Goal: Navigation & Orientation: Find specific page/section

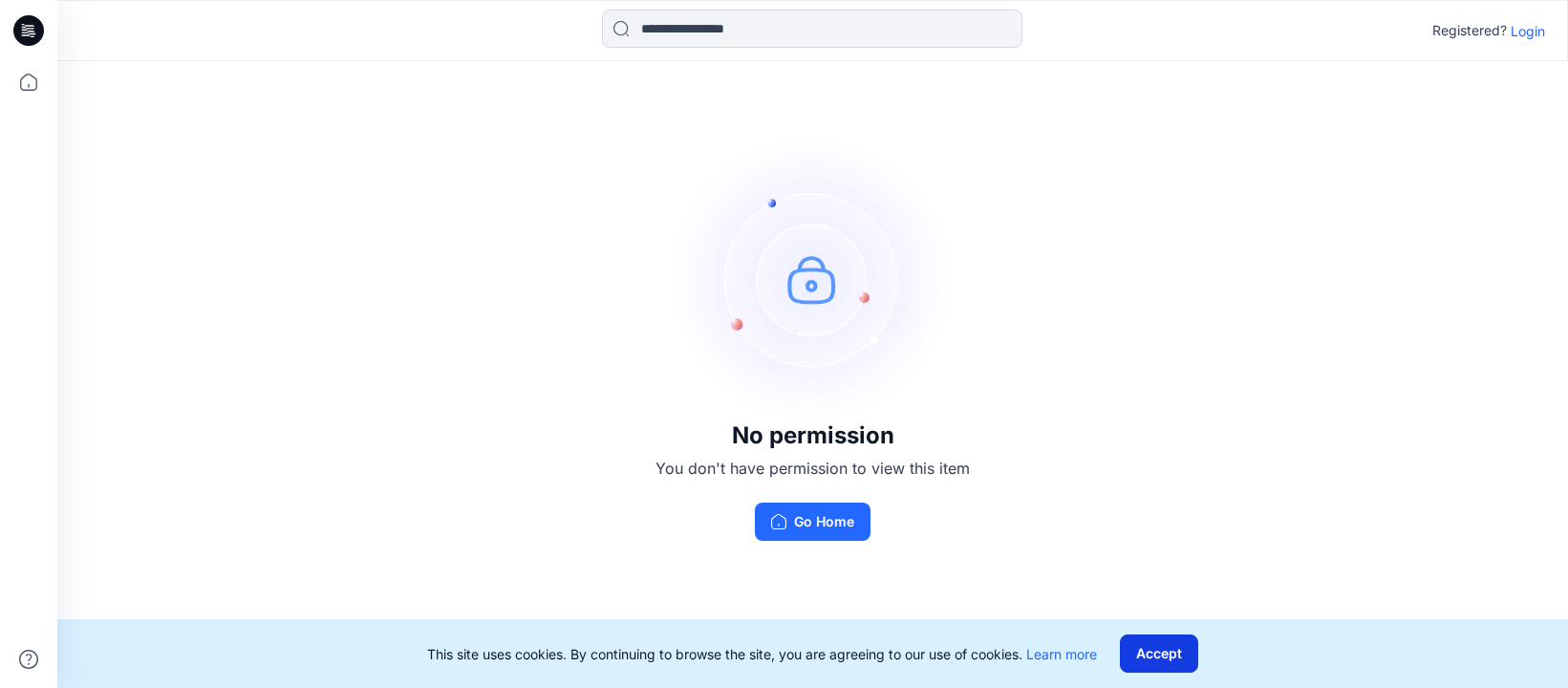
click at [1148, 660] on button "Accept" at bounding box center [1159, 654] width 78 height 38
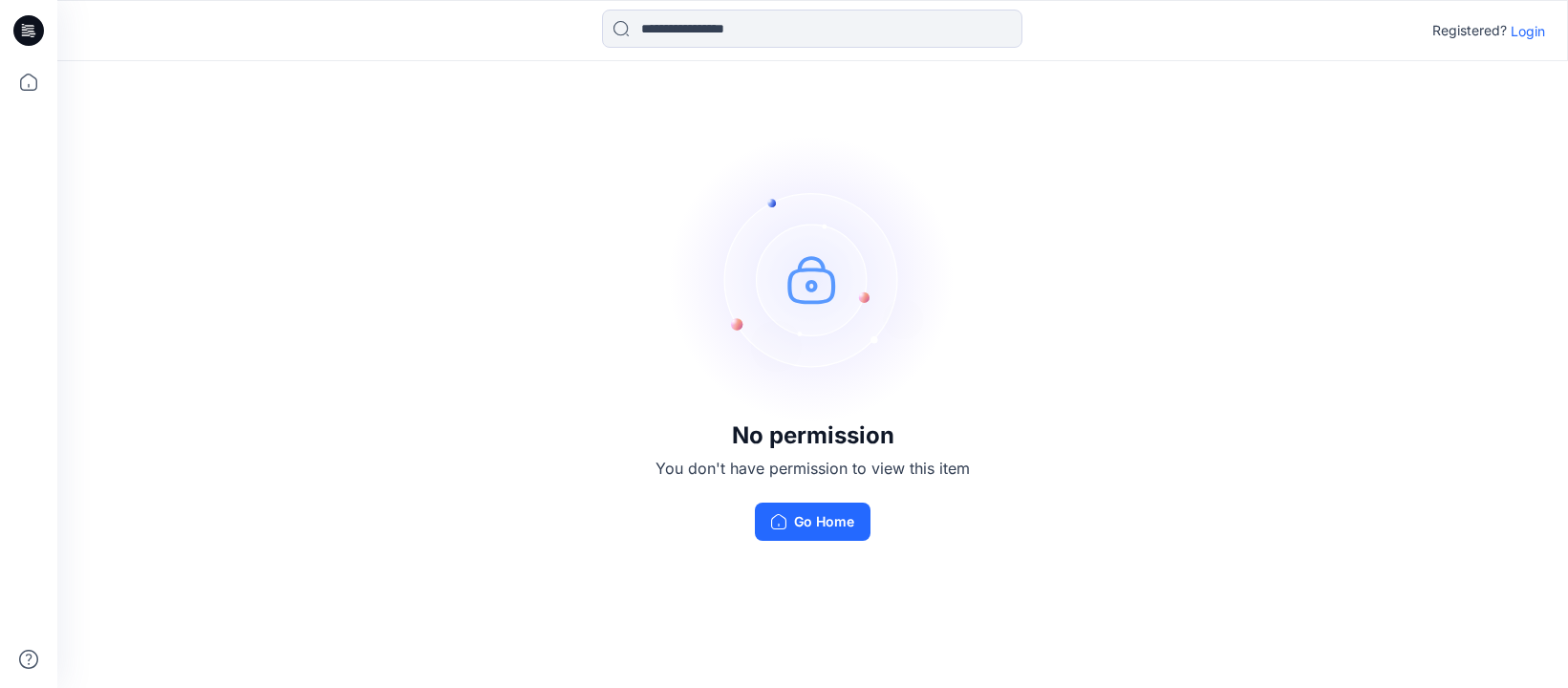
click at [1534, 37] on p "Login" at bounding box center [1528, 31] width 34 height 20
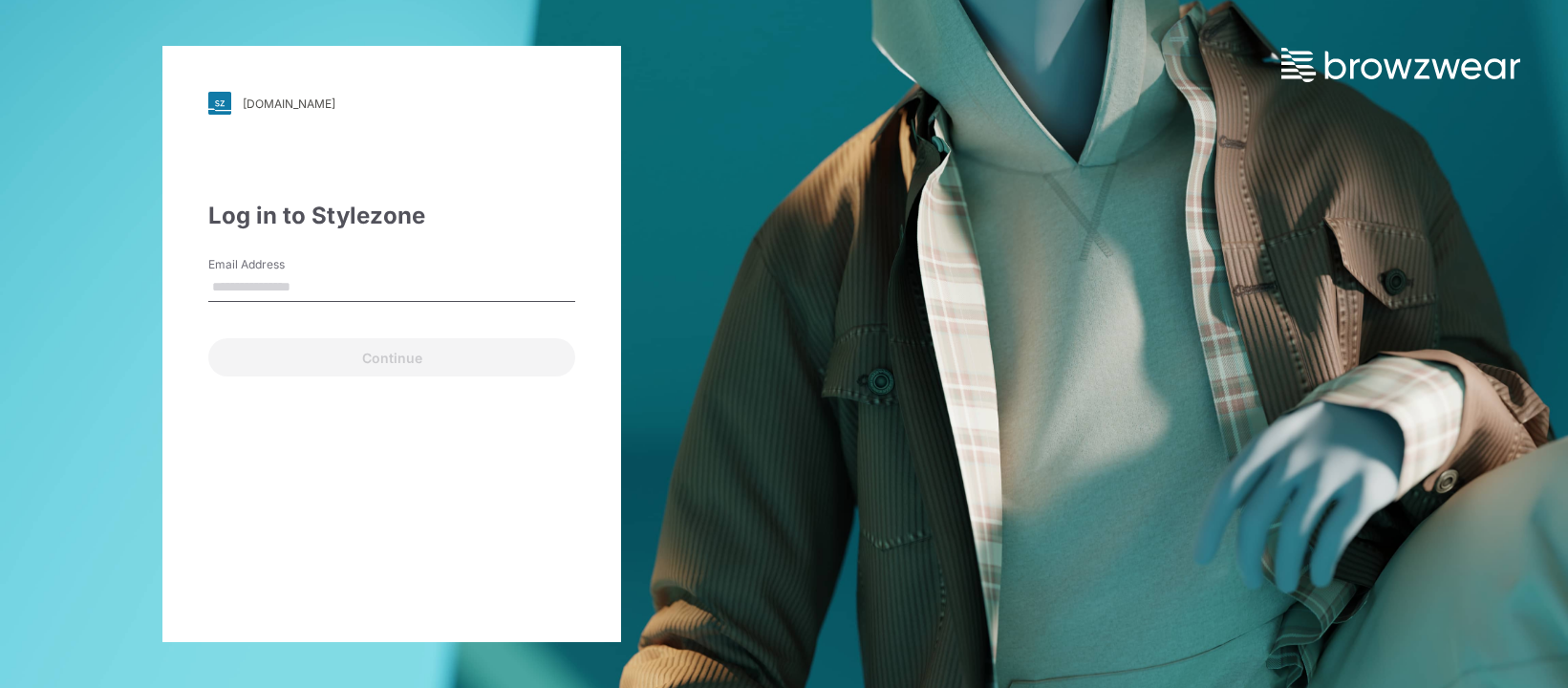
click at [349, 281] on input "Email Address" at bounding box center [391, 288] width 366 height 29
type input "**********"
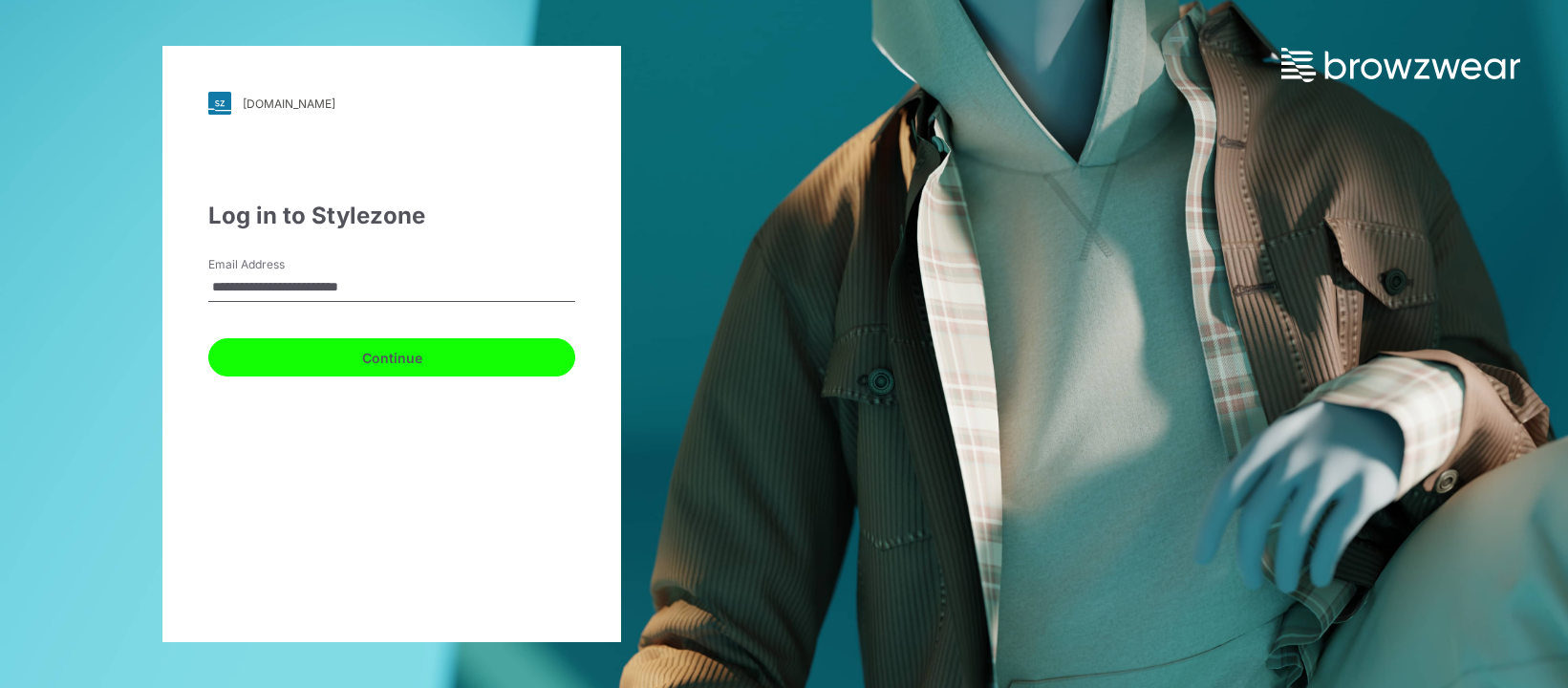
click at [349, 363] on button "Continue" at bounding box center [391, 358] width 366 height 38
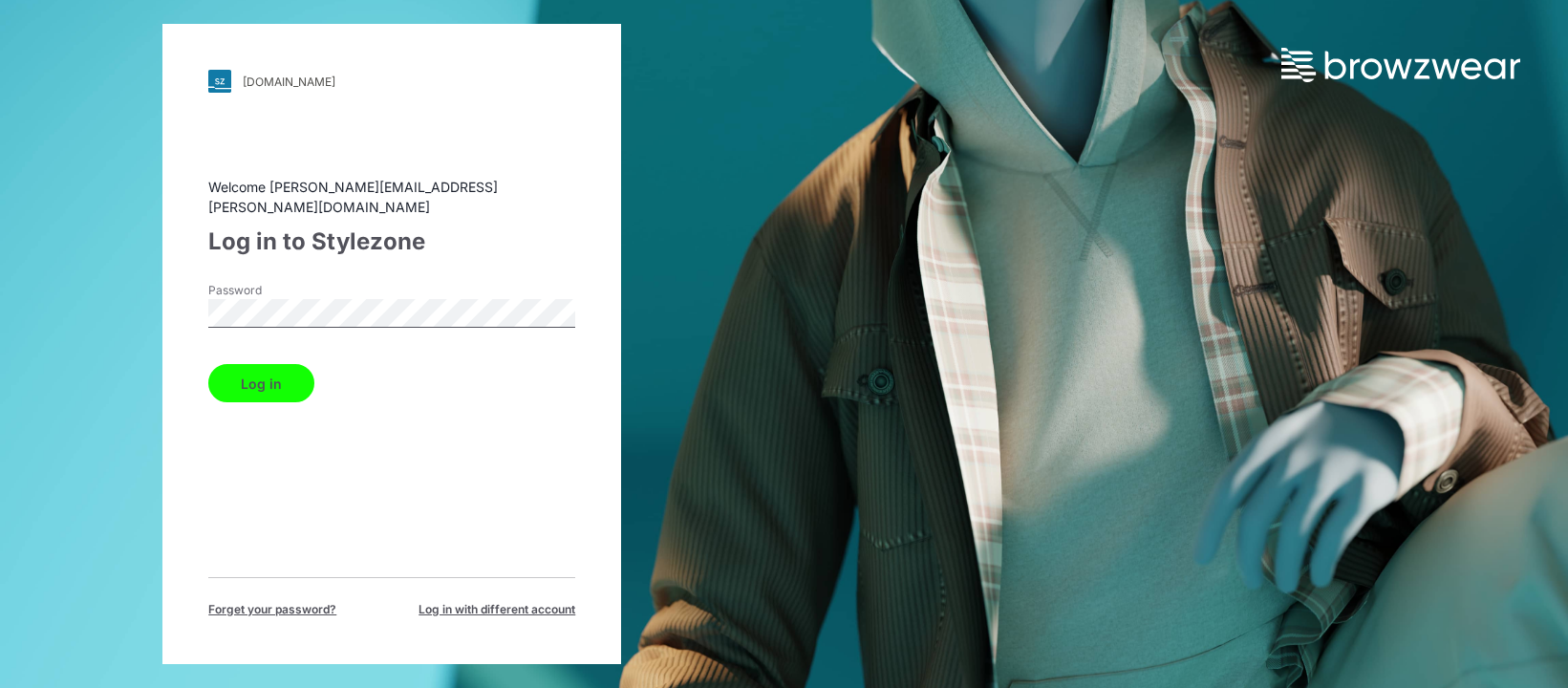
click at [281, 374] on button "Log in" at bounding box center [261, 383] width 106 height 38
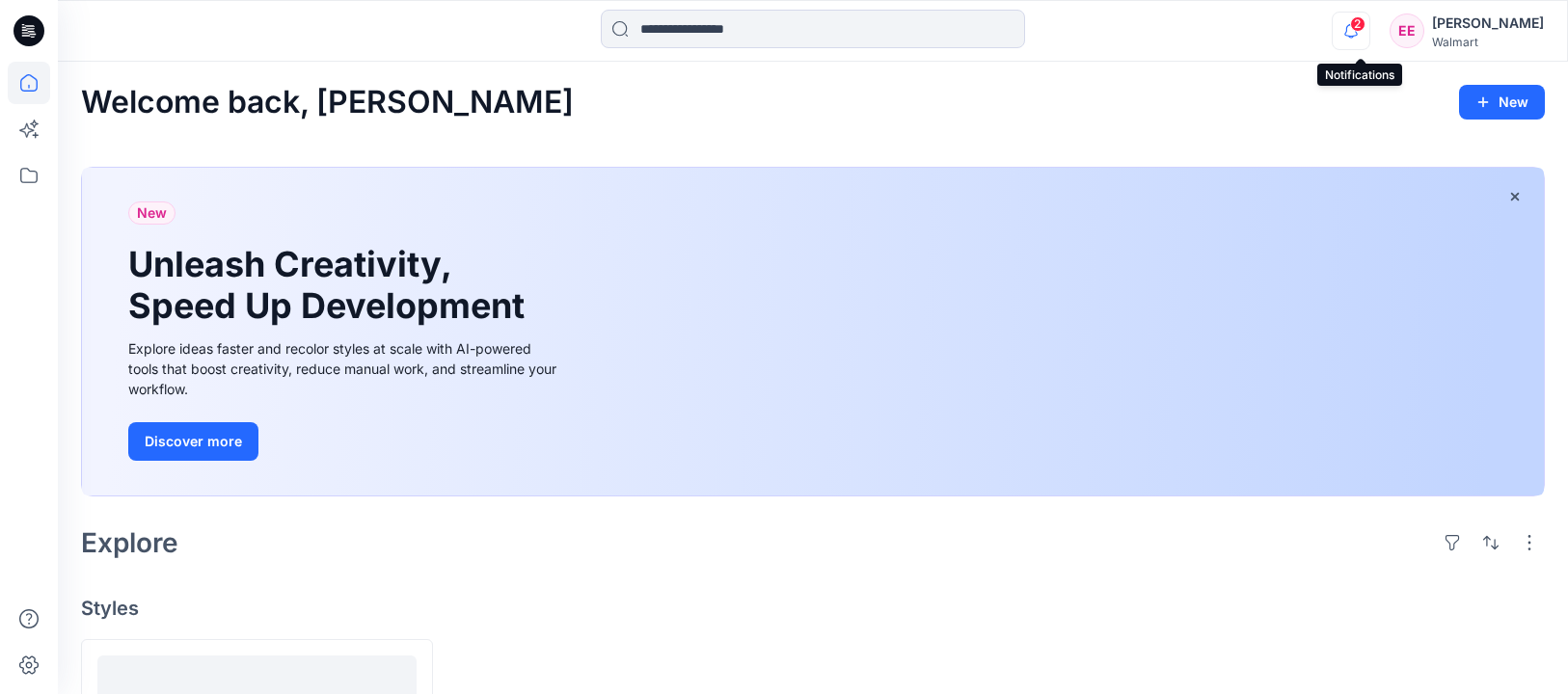
click at [1356, 32] on icon "button" at bounding box center [1351, 30] width 14 height 13
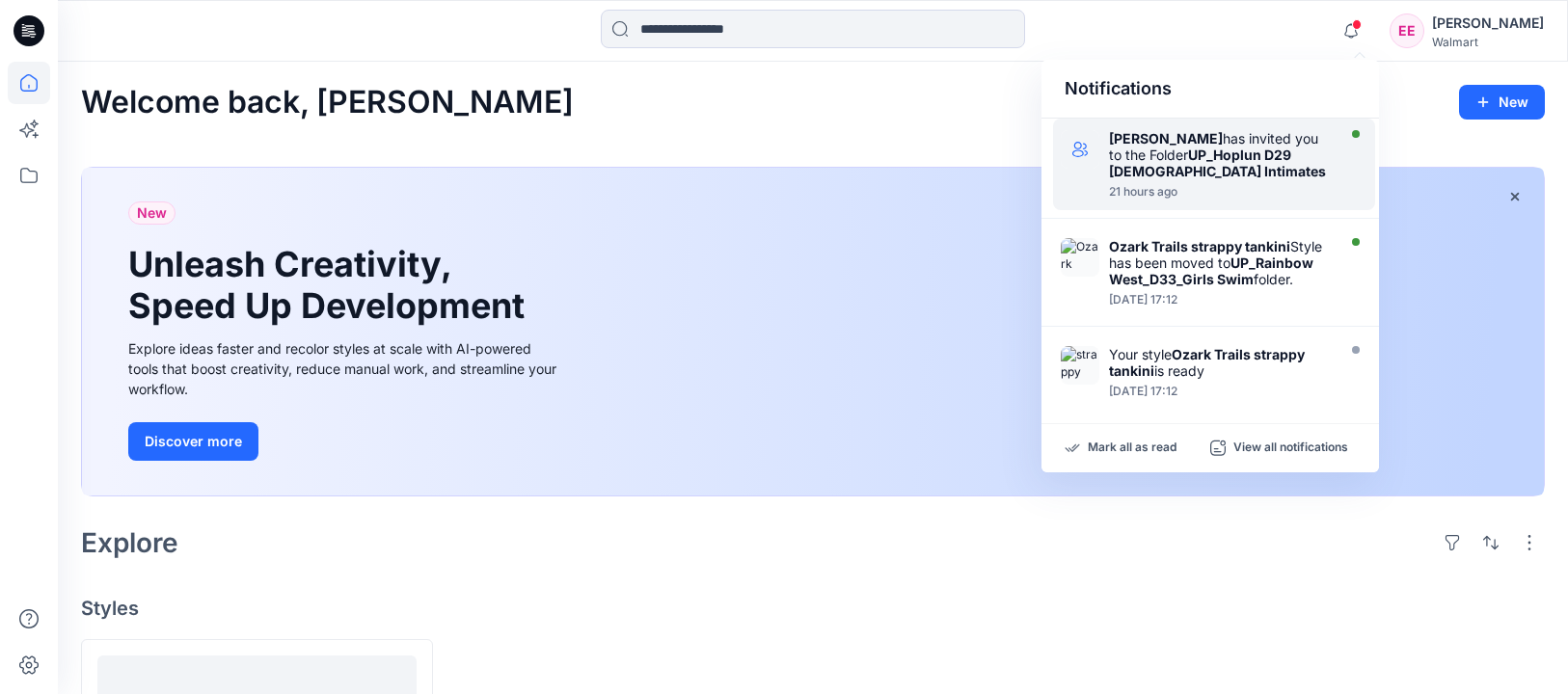
click at [1193, 163] on strong "UP_Hoplun D29 [DEMOGRAPHIC_DATA] Intimates" at bounding box center [1217, 163] width 217 height 33
